Goal: Information Seeking & Learning: Find specific page/section

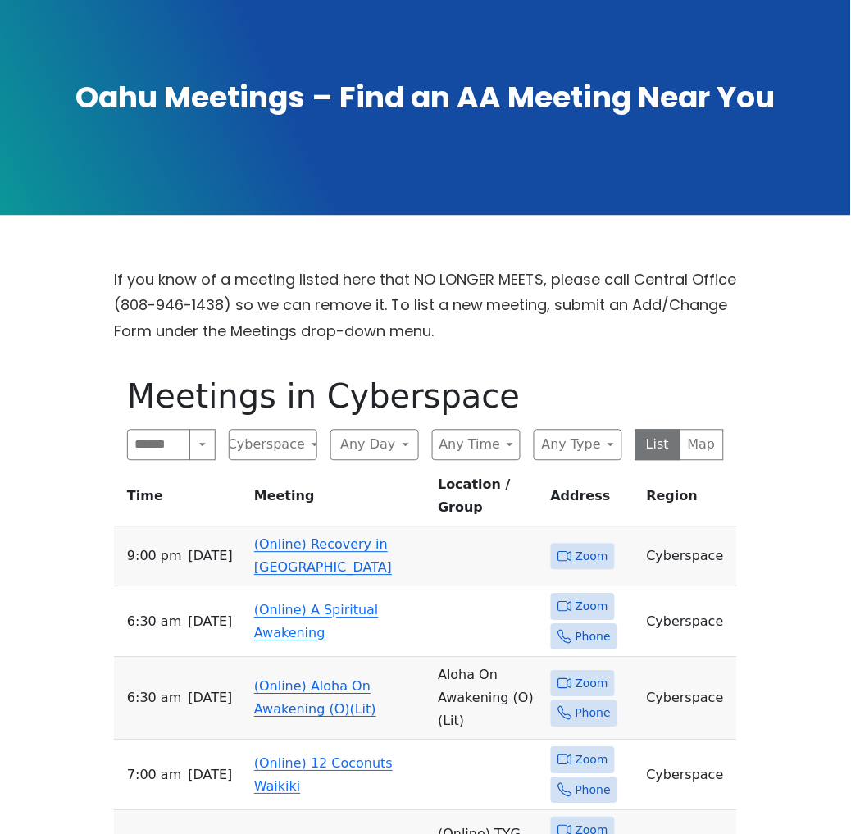
scroll to position [273, 0]
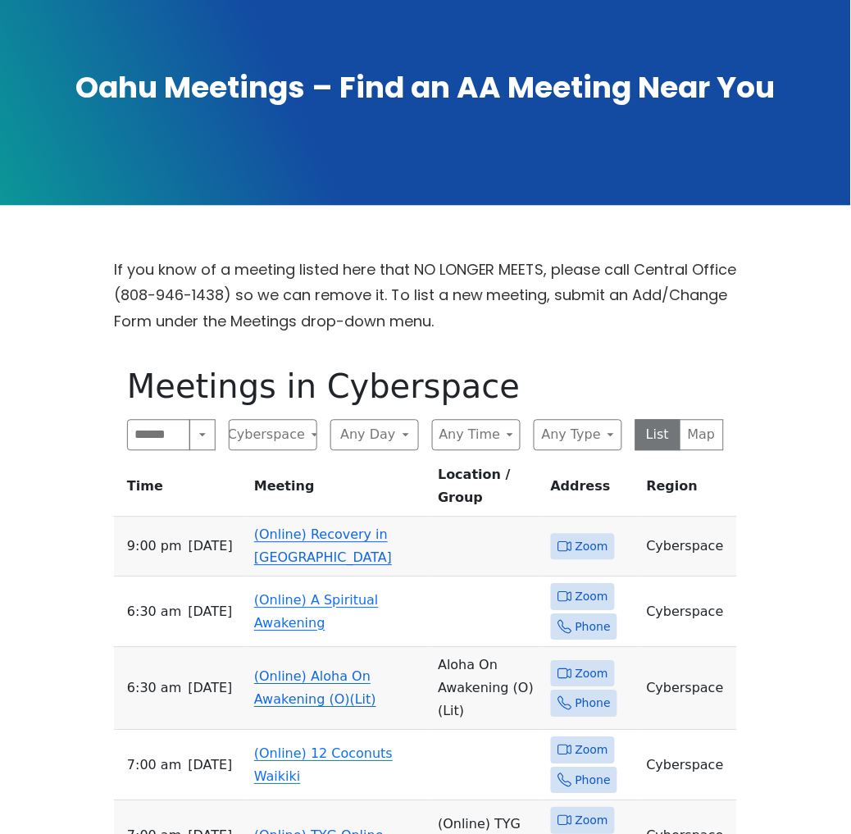
click at [834, 343] on div "Alcoholics Anonymous on [GEOGRAPHIC_DATA] [GEOGRAPHIC_DATA] is closed [DATE], f…" at bounding box center [425, 722] width 851 height 1991
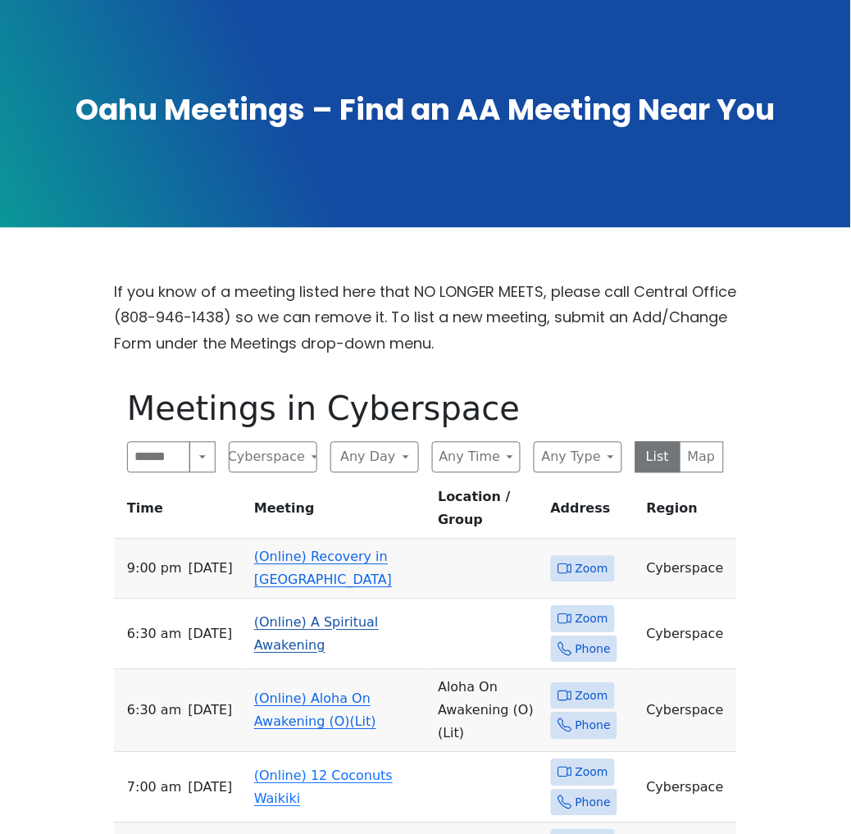
scroll to position [182, 0]
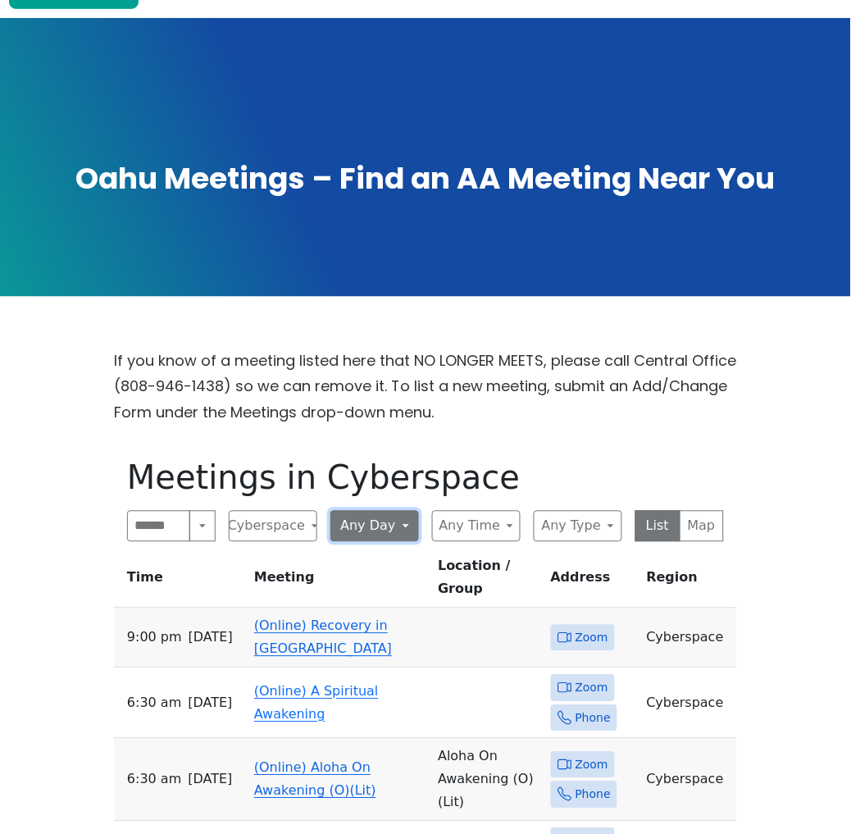
click at [408, 511] on button "Any Day" at bounding box center [374, 526] width 89 height 31
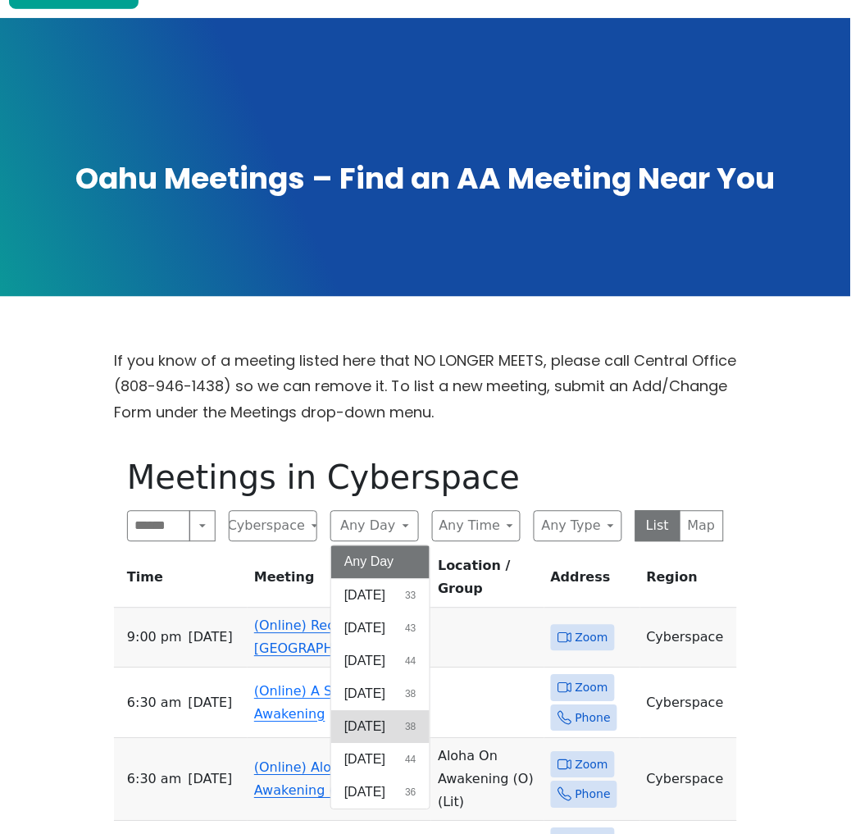
click at [375, 717] on span "[DATE]" at bounding box center [364, 727] width 41 height 20
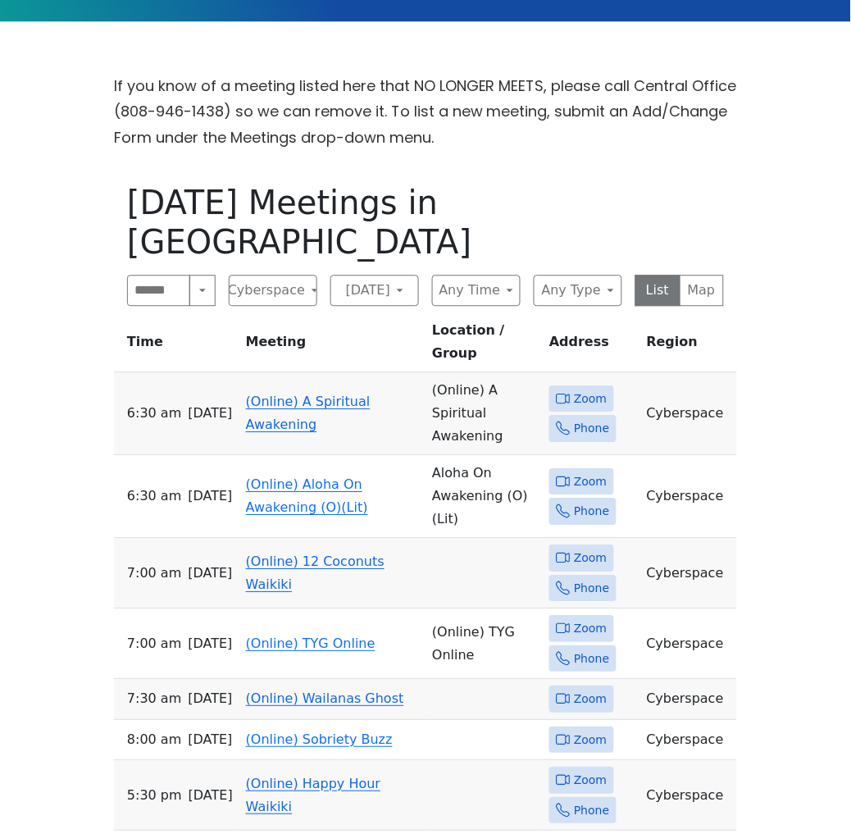
scroll to position [455, 0]
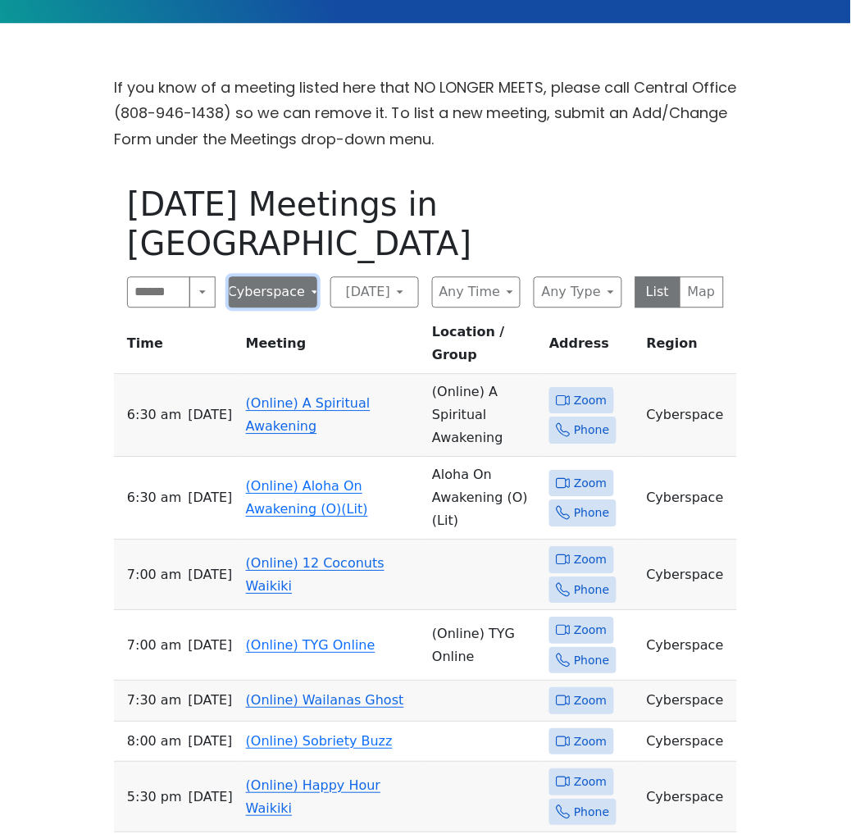
click at [298, 277] on button "Cyberspace" at bounding box center [273, 292] width 89 height 31
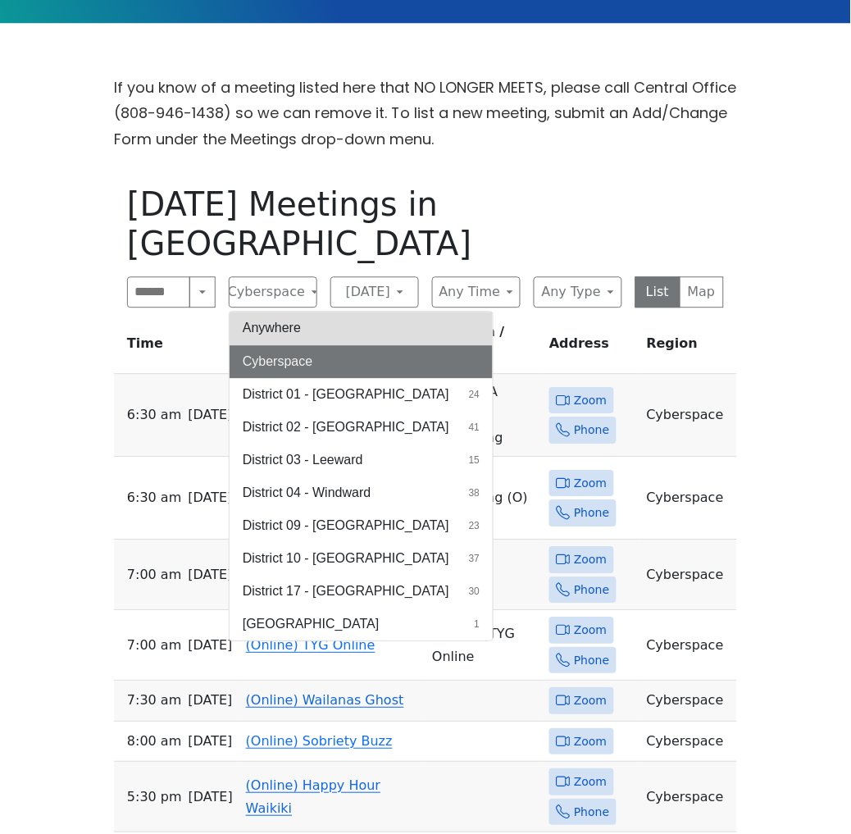
click at [280, 312] on button "Anywhere" at bounding box center [360, 328] width 263 height 33
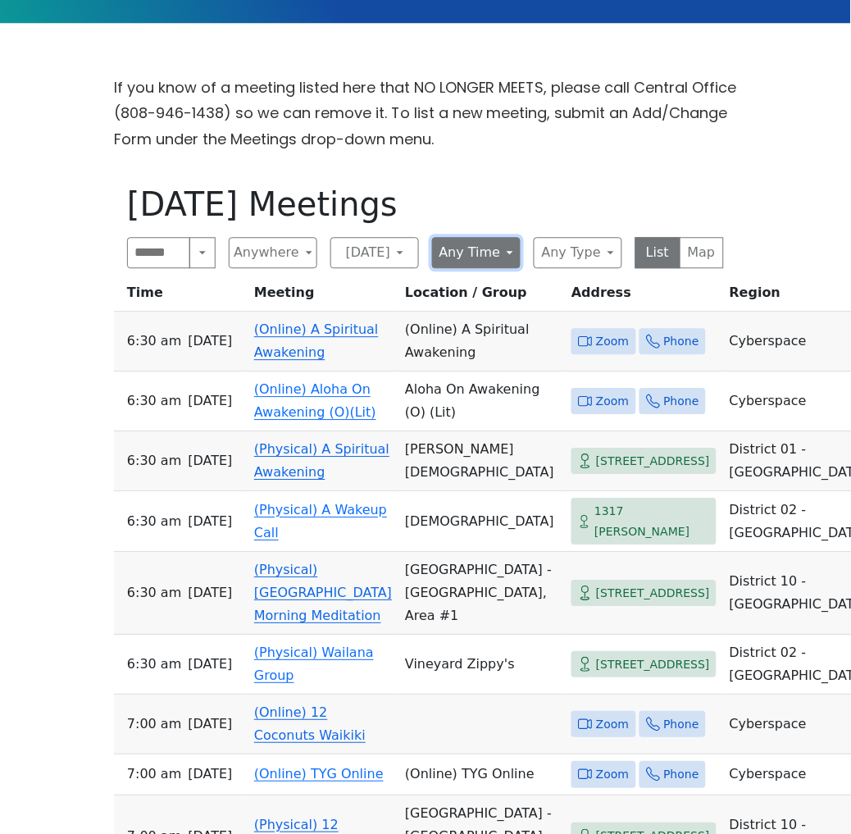
click at [476, 238] on button "Any Time" at bounding box center [476, 253] width 89 height 31
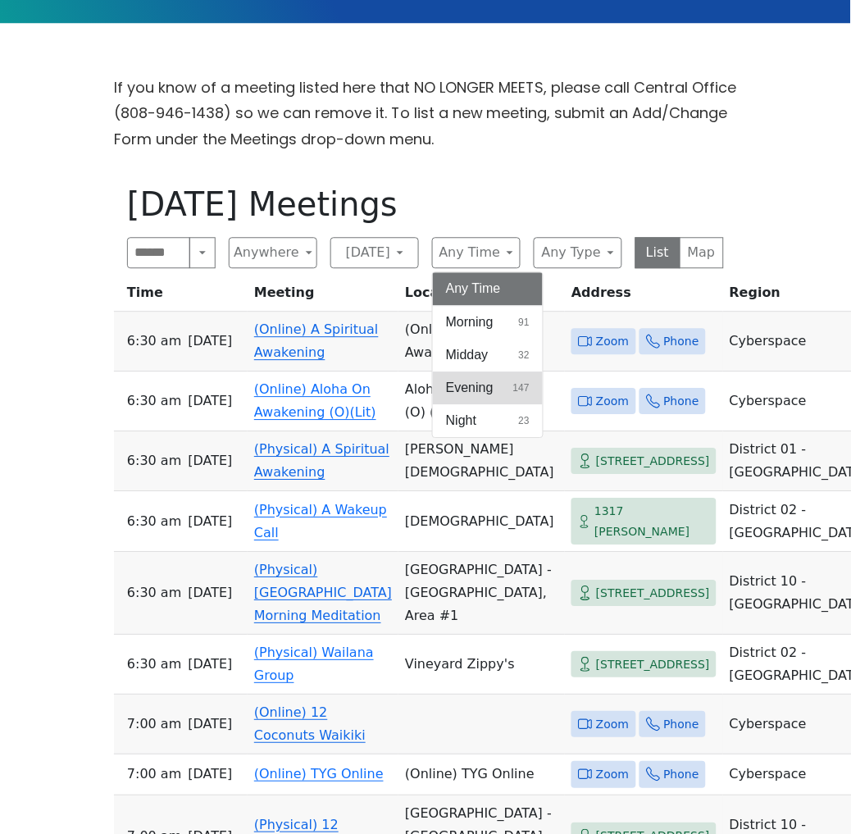
click at [475, 379] on span "Evening" at bounding box center [470, 389] width 48 height 20
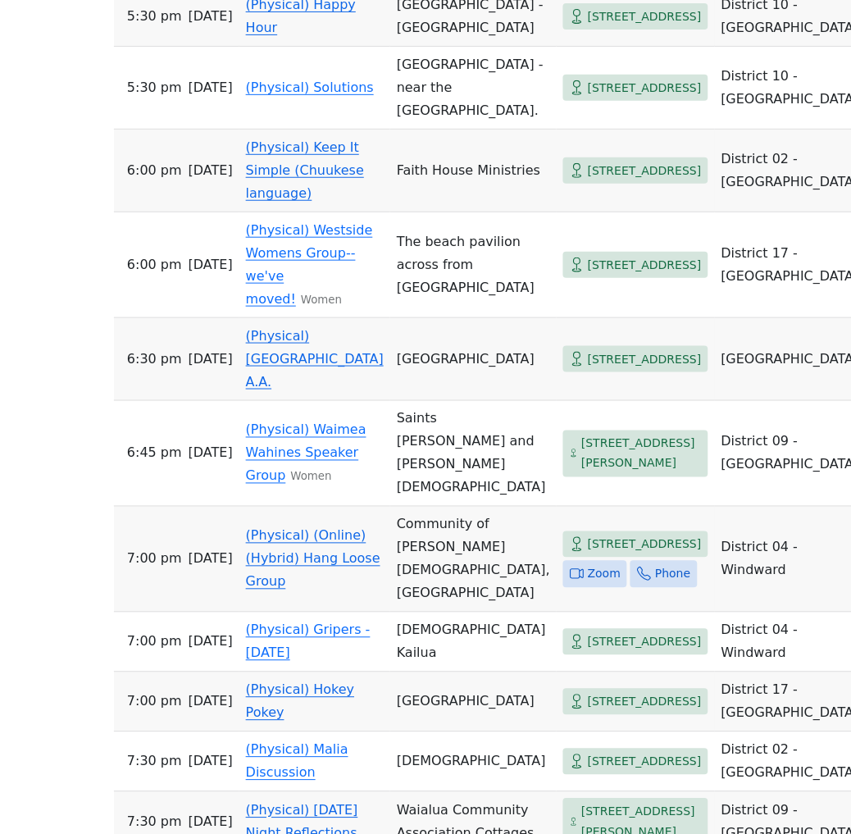
scroll to position [1002, 0]
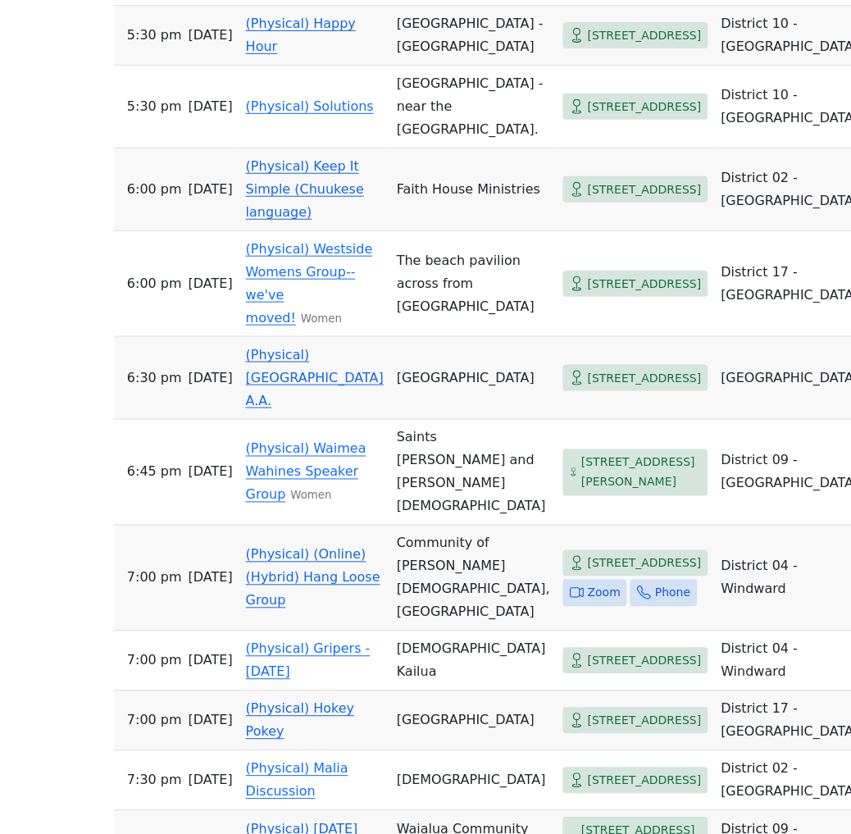
click at [588, 583] on span "Zoom" at bounding box center [604, 593] width 33 height 20
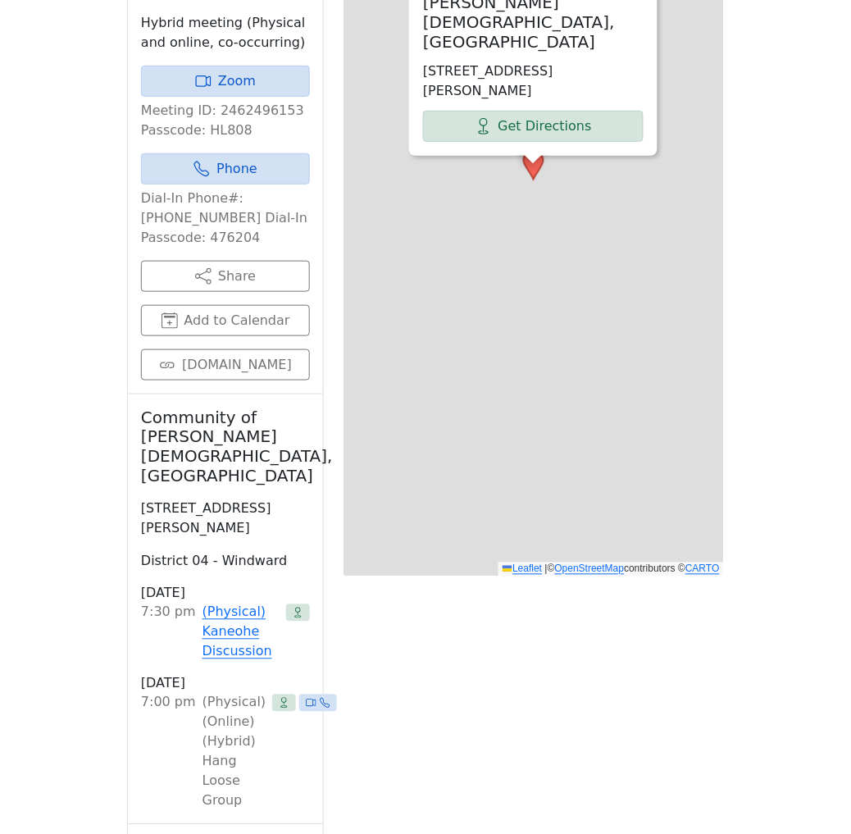
scroll to position [591, 0]
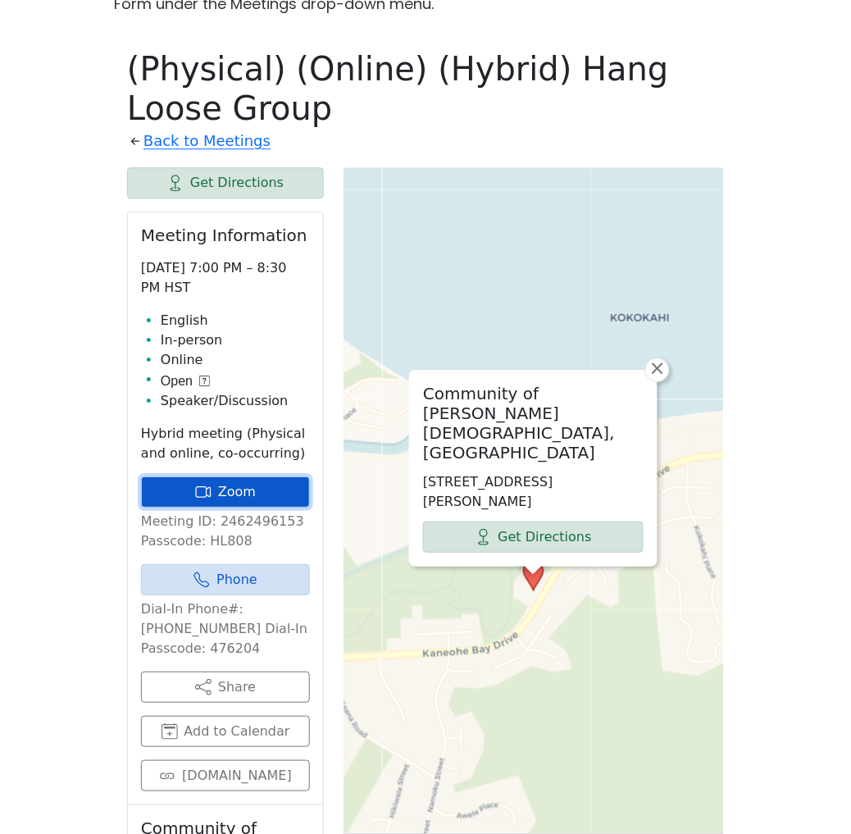
click at [216, 476] on link "Zoom" at bounding box center [225, 491] width 169 height 31
